Goal: Task Accomplishment & Management: Manage account settings

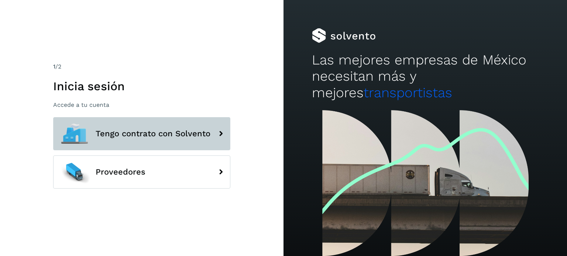
click at [148, 150] on button "Tengo contrato con Solvento" at bounding box center [141, 133] width 177 height 33
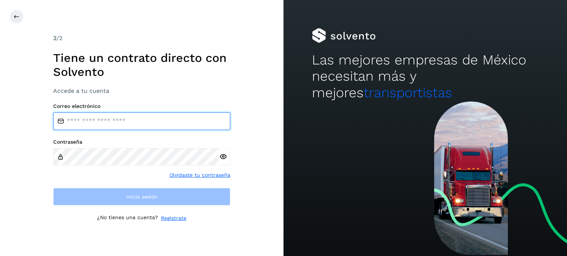
click at [144, 120] on input "email" at bounding box center [141, 122] width 177 height 18
type input "**********"
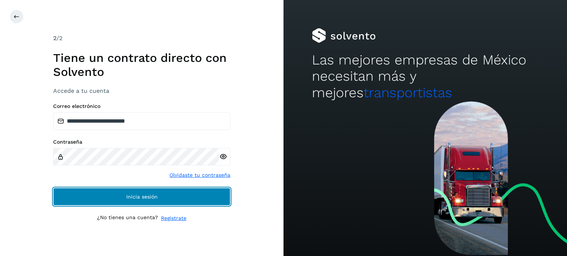
click at [94, 197] on button "Inicia sesión" at bounding box center [141, 197] width 177 height 18
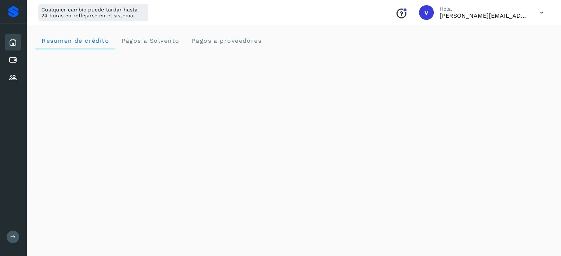
drag, startPoint x: 540, startPoint y: 12, endPoint x: 514, endPoint y: 41, distance: 39.5
click at [540, 12] on icon at bounding box center [541, 12] width 15 height 15
click at [479, 50] on div "Cerrar sesión" at bounding box center [505, 48] width 88 height 14
